Goal: Navigation & Orientation: Find specific page/section

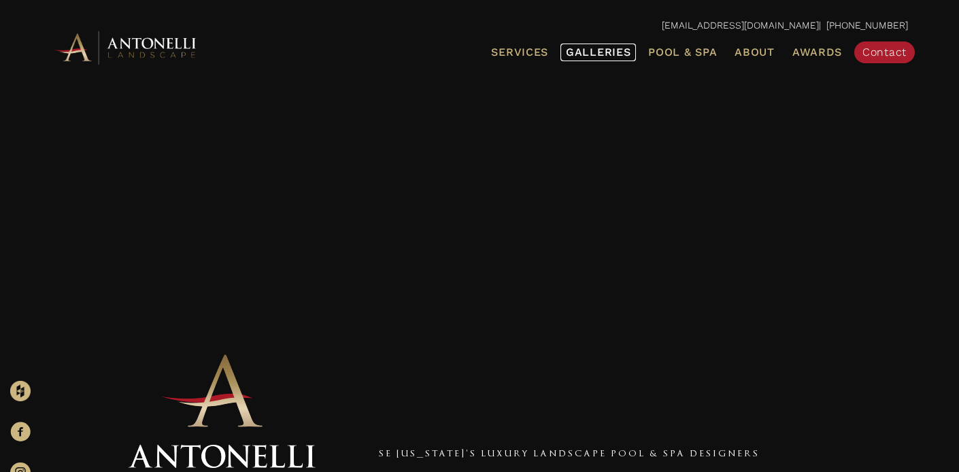
click at [608, 48] on span "Galleries" at bounding box center [598, 52] width 65 height 13
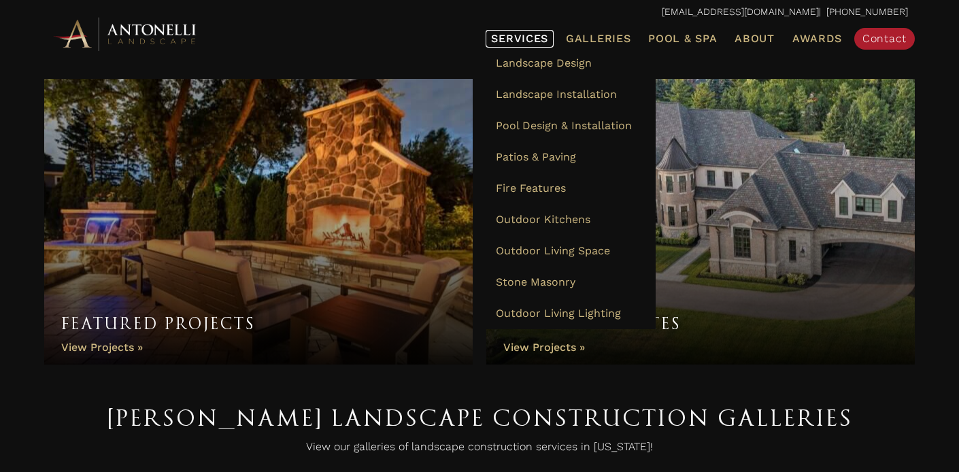
click at [533, 34] on span "Services" at bounding box center [519, 38] width 57 height 11
